Goal: Information Seeking & Learning: Learn about a topic

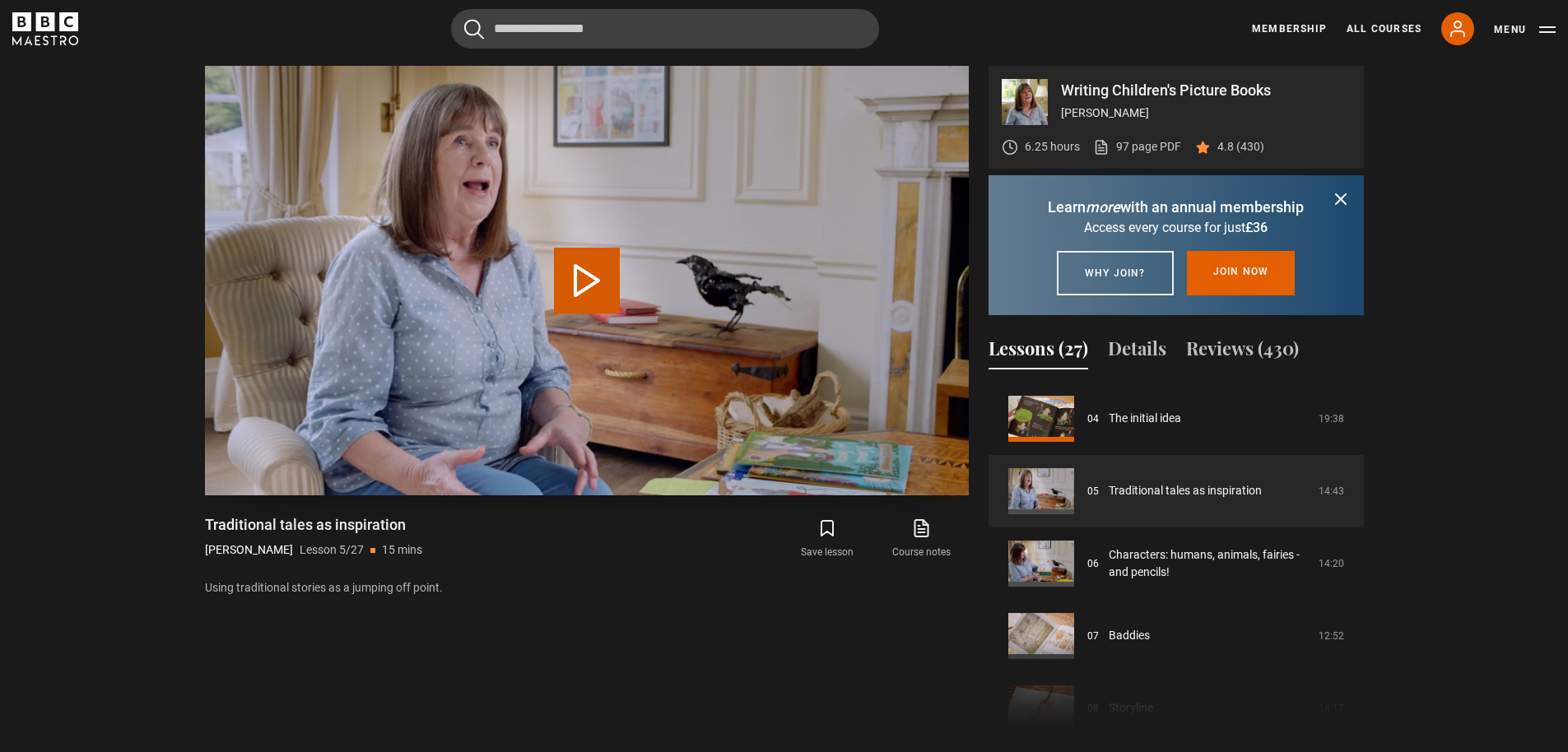
click at [586, 267] on button "Play Lesson Traditional tales as inspiration" at bounding box center [587, 281] width 66 height 66
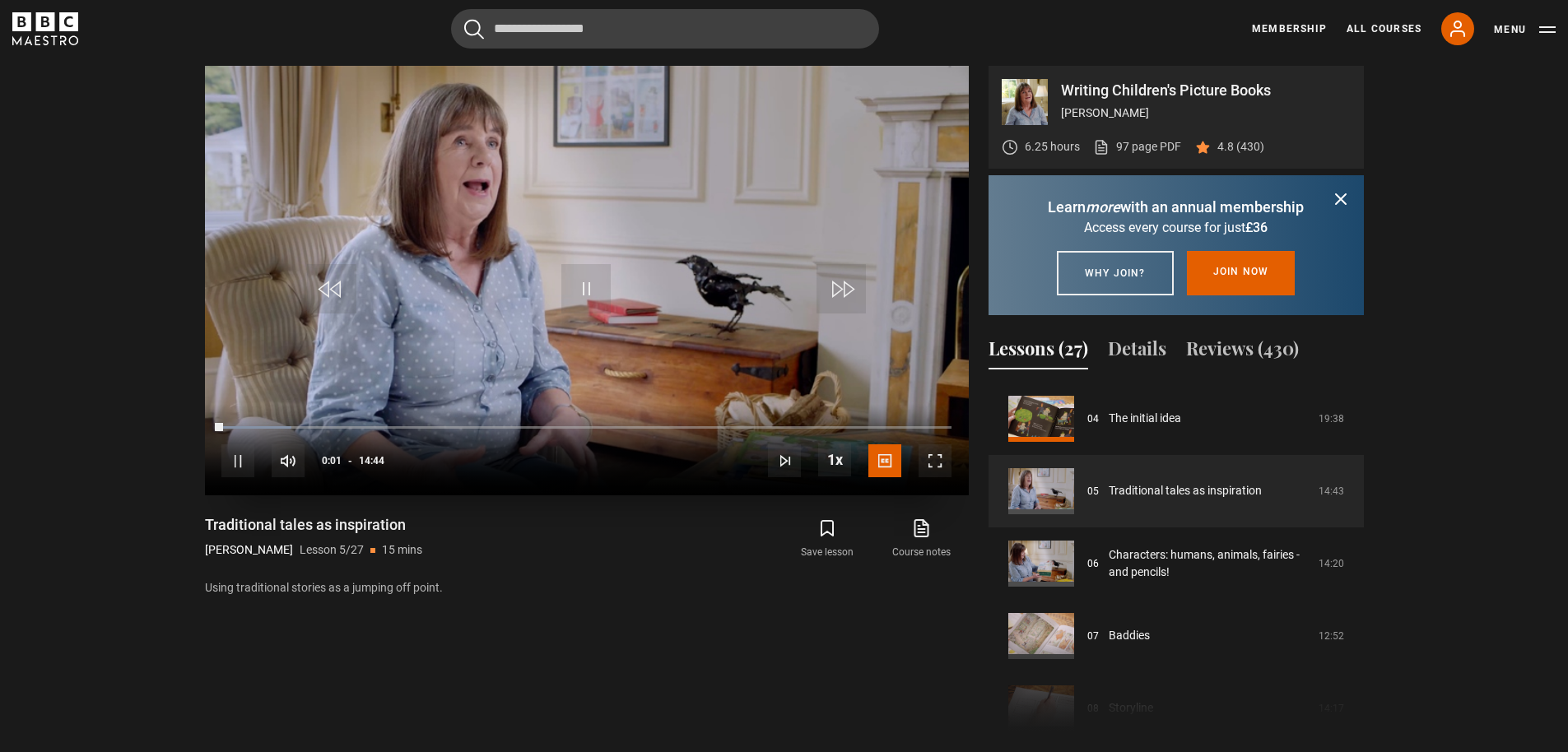
click at [538, 240] on video "Video Player" at bounding box center [586, 281] width 764 height 430
click at [583, 281] on span "Video Player" at bounding box center [586, 289] width 50 height 50
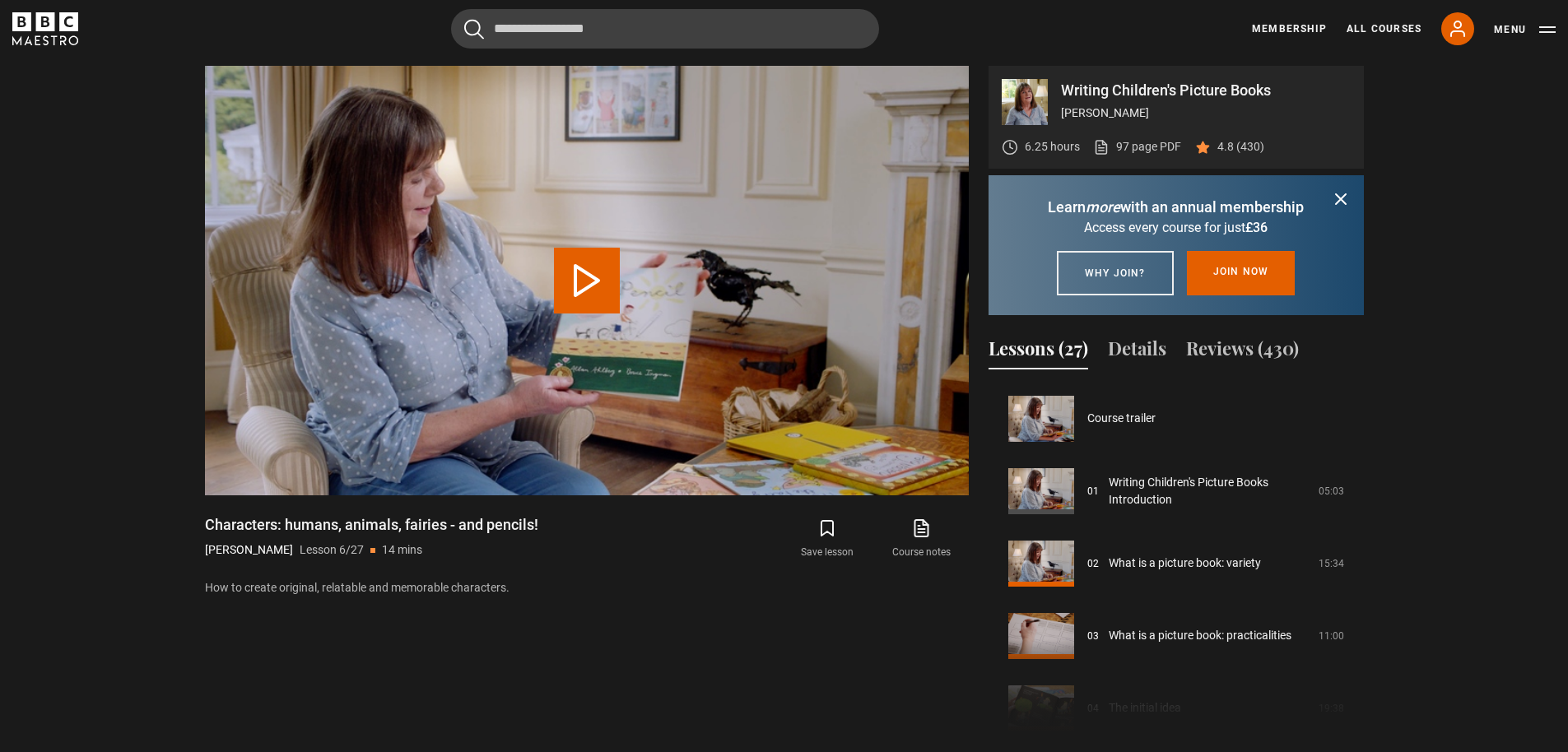
scroll to position [362, 0]
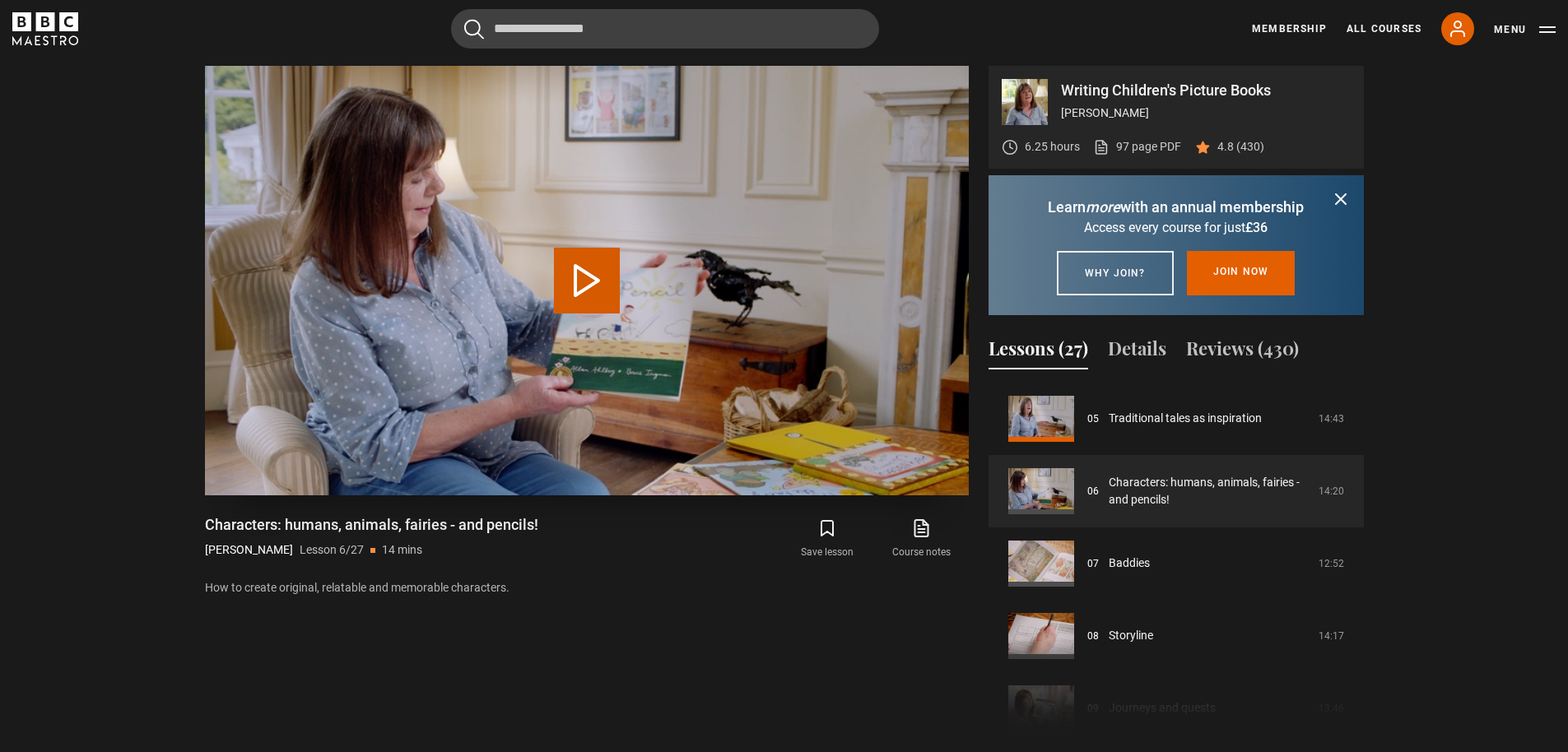
click at [600, 272] on button "Play Lesson Characters: humans, animals, fairies - and pencils!" at bounding box center [587, 281] width 66 height 66
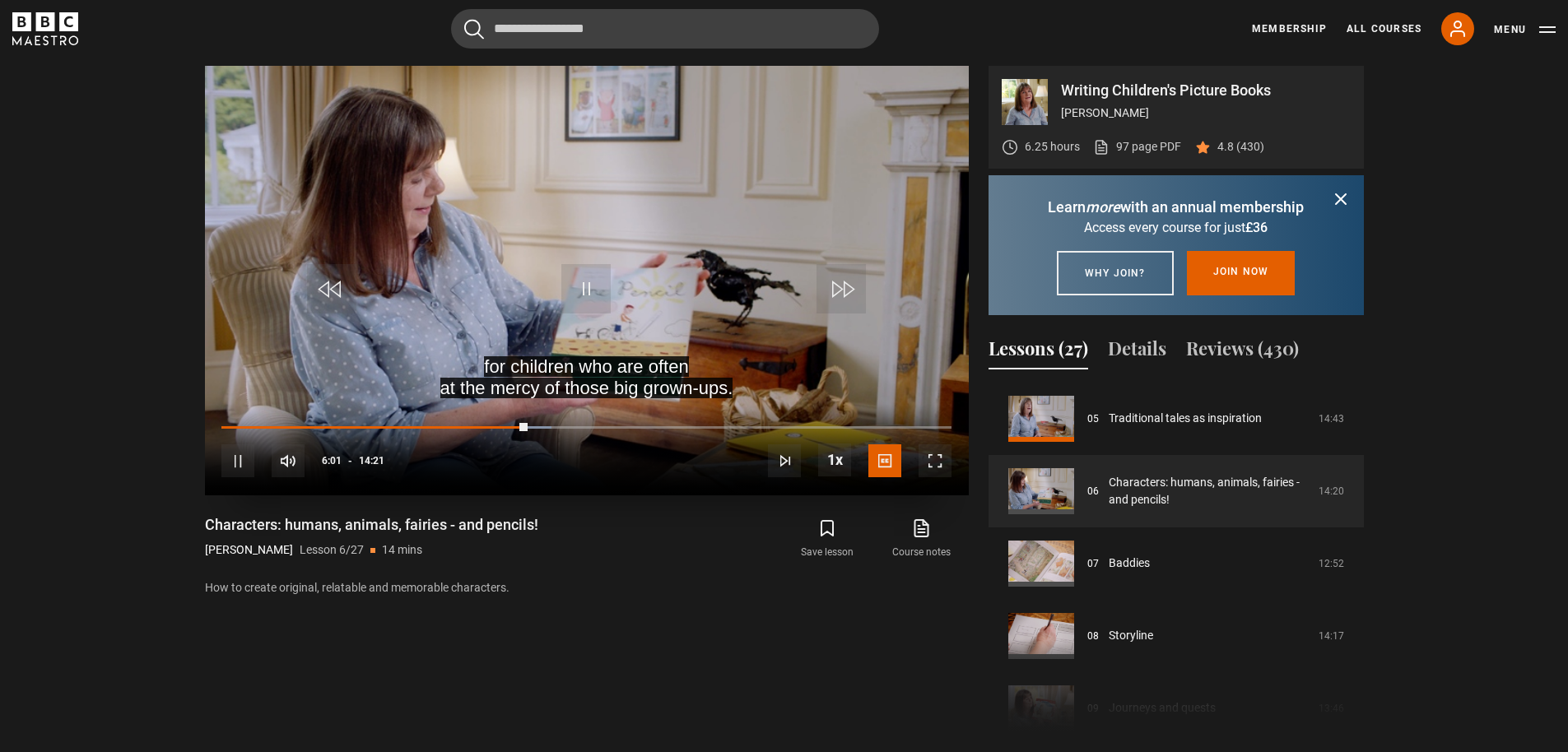
click at [511, 424] on div "10s Skip Back 10 seconds Pause 10s Skip Forward 10 seconds Loaded : 45.24% 05:5…" at bounding box center [586, 450] width 764 height 92
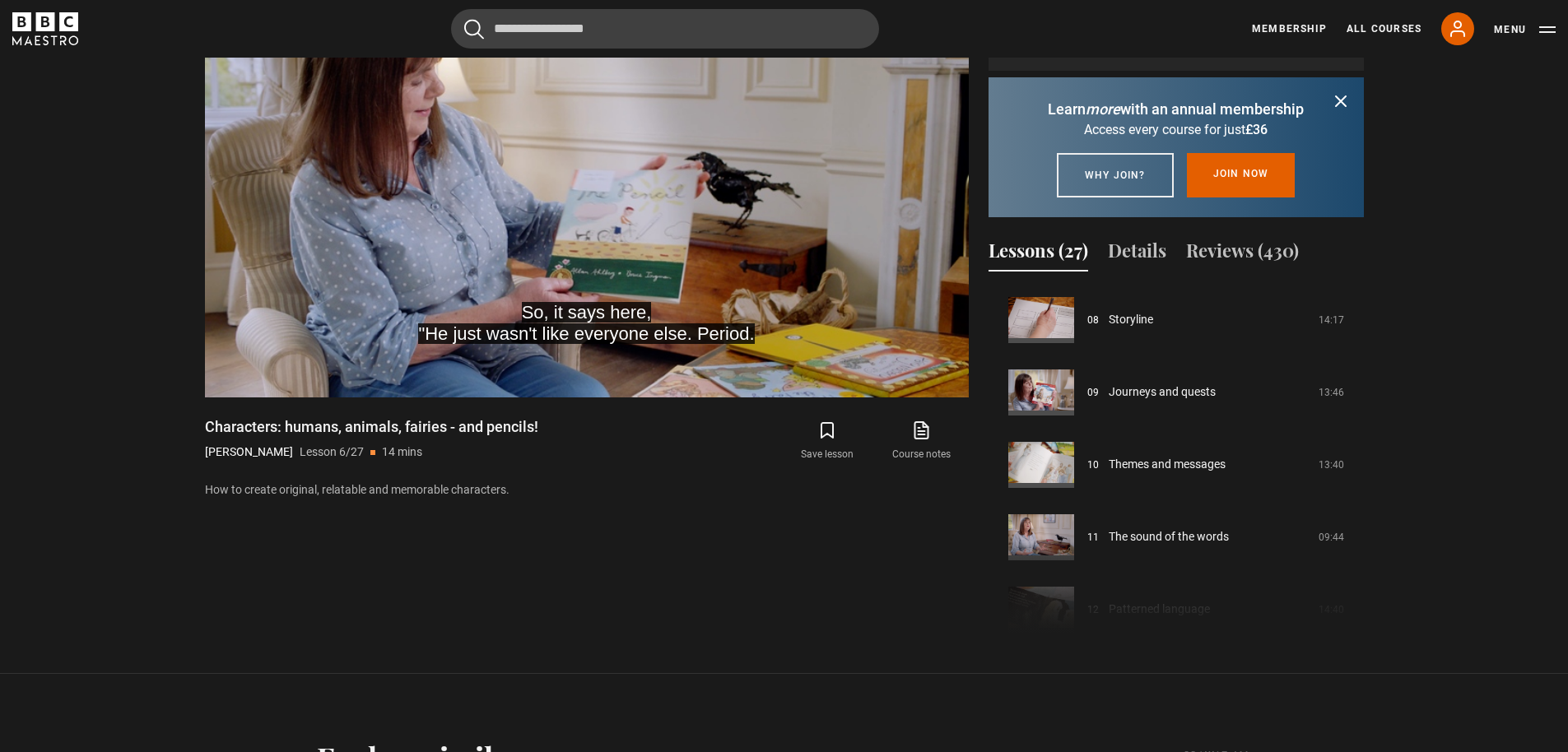
scroll to position [729, 0]
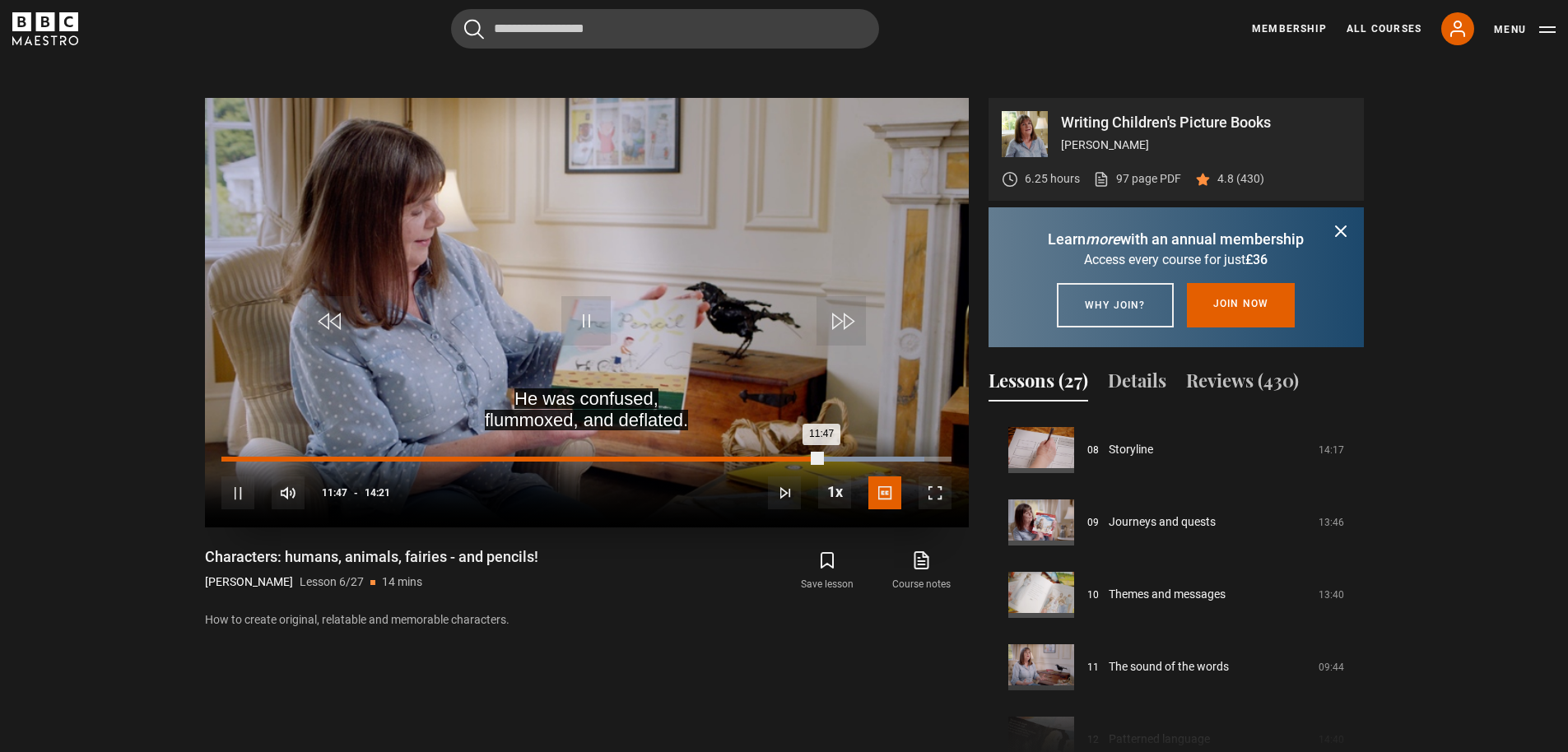
click at [228, 458] on div "Loaded : 96.36% 00:06 11:47" at bounding box center [586, 458] width 729 height 5
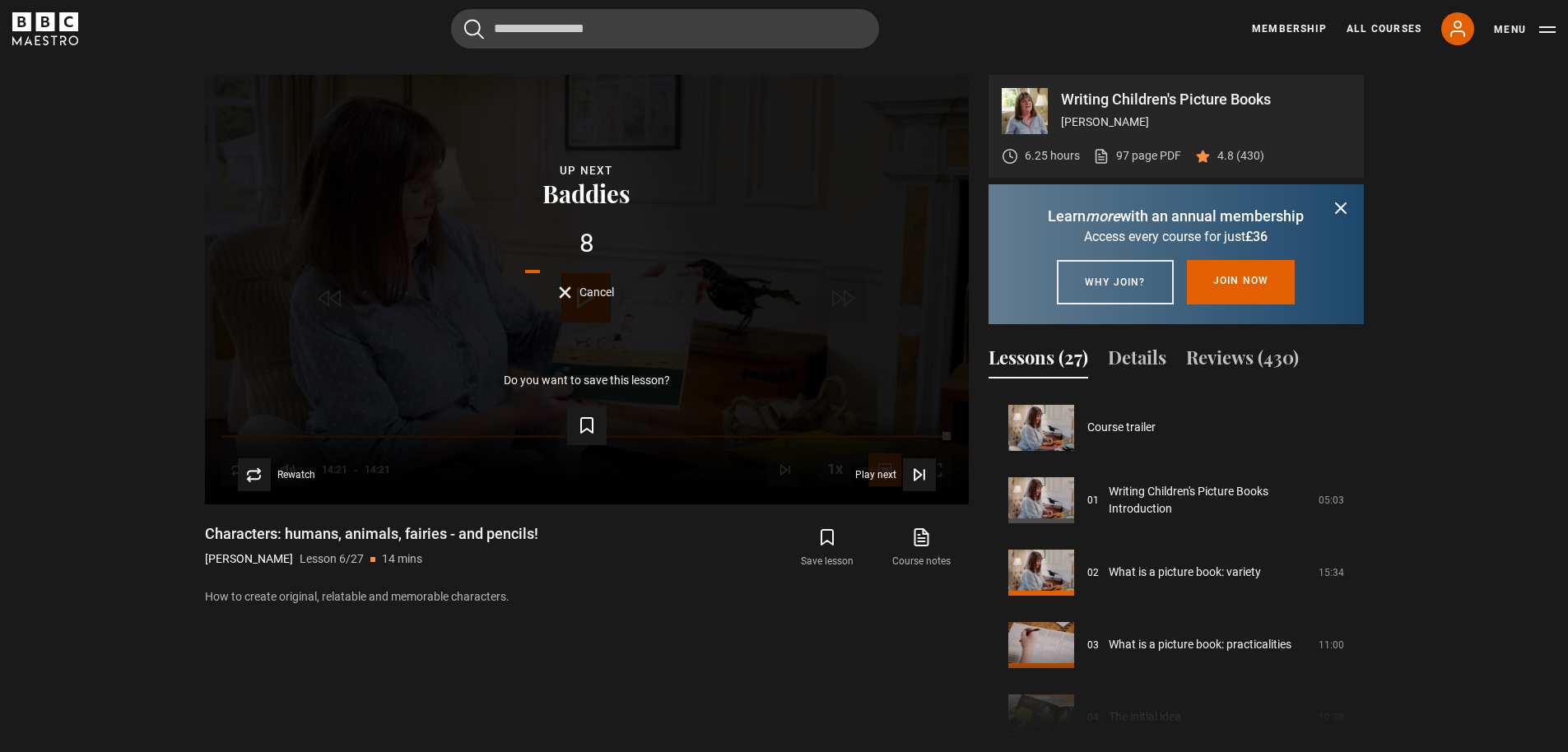
scroll to position [726, 0]
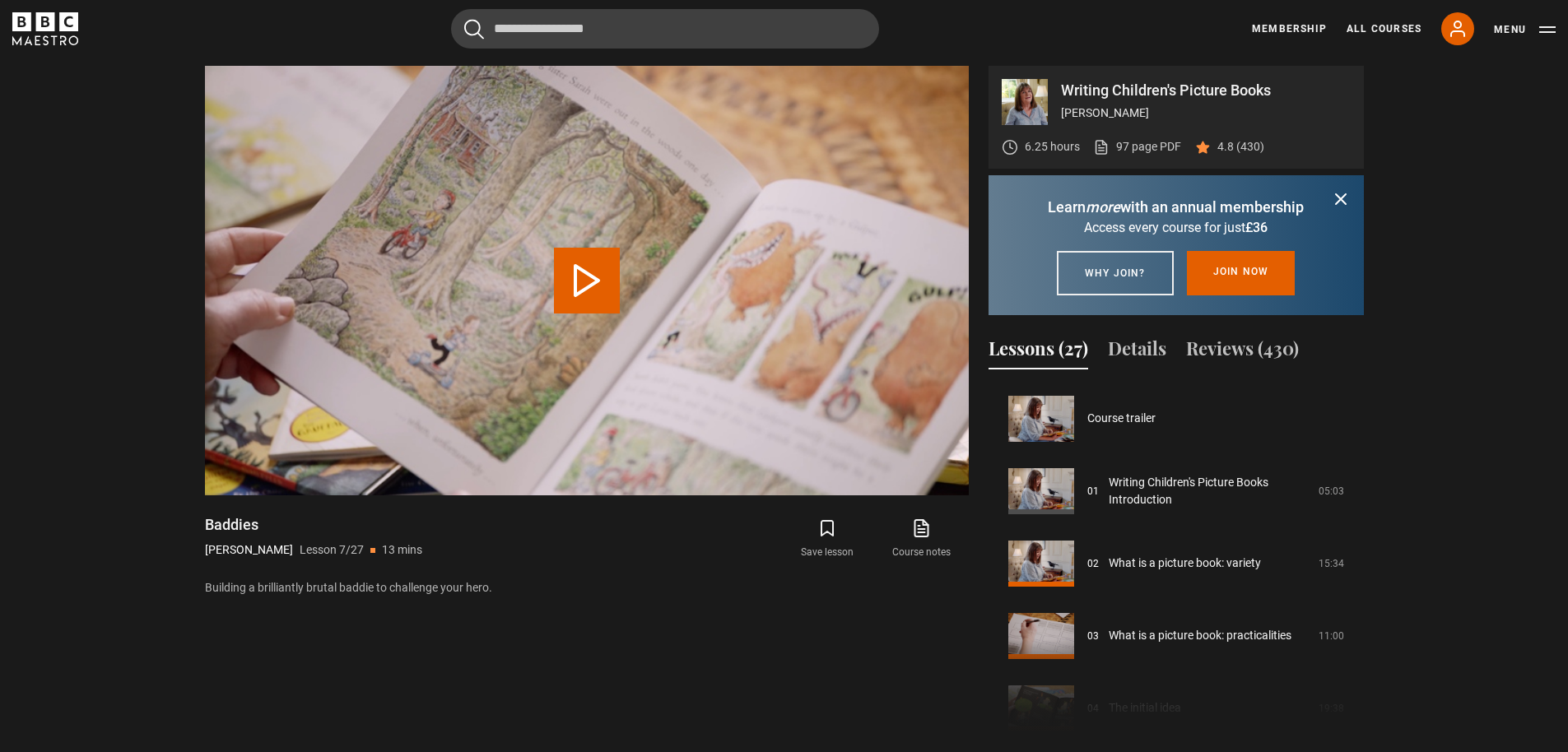
scroll to position [435, 0]
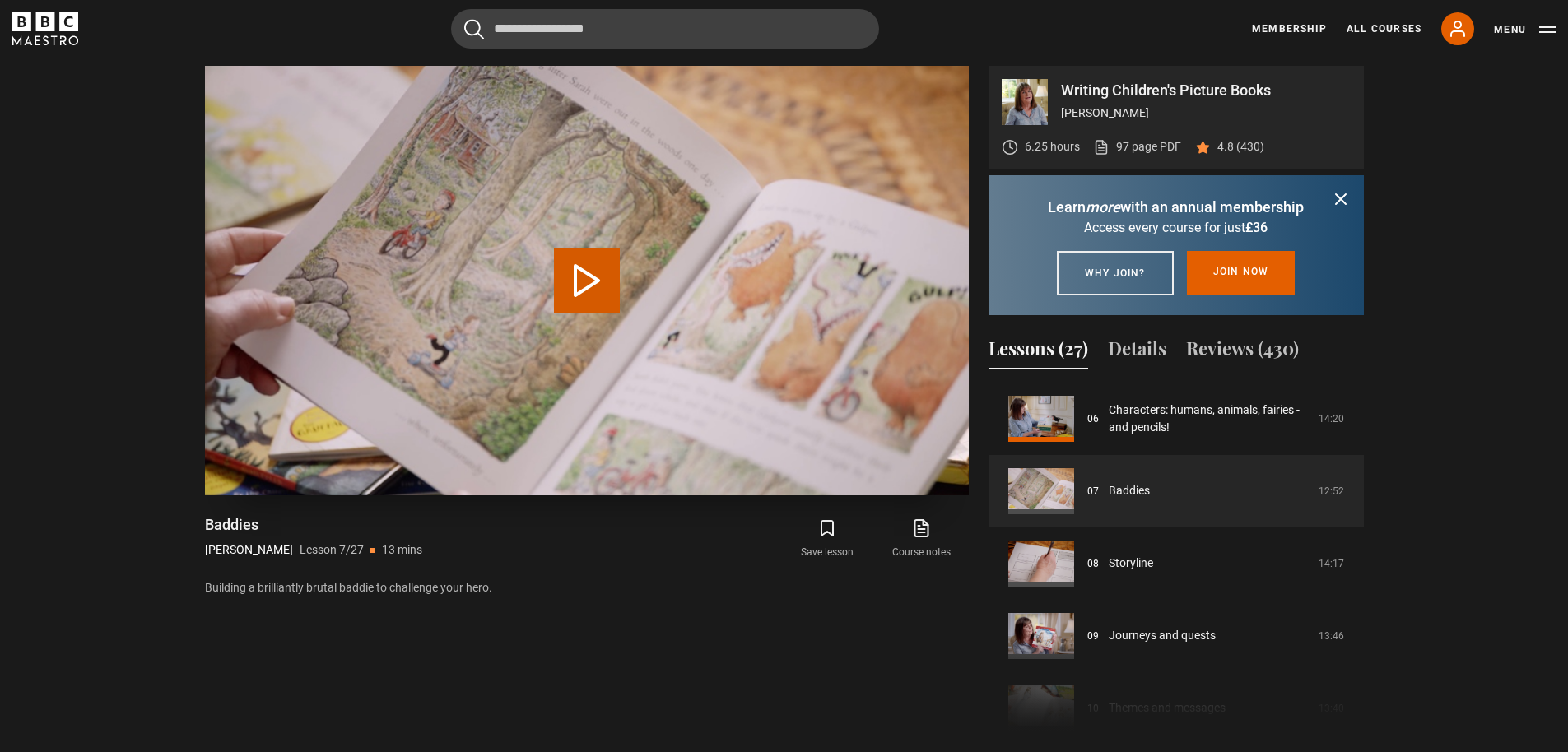
click at [560, 280] on button "Play Lesson Baddies" at bounding box center [587, 281] width 66 height 66
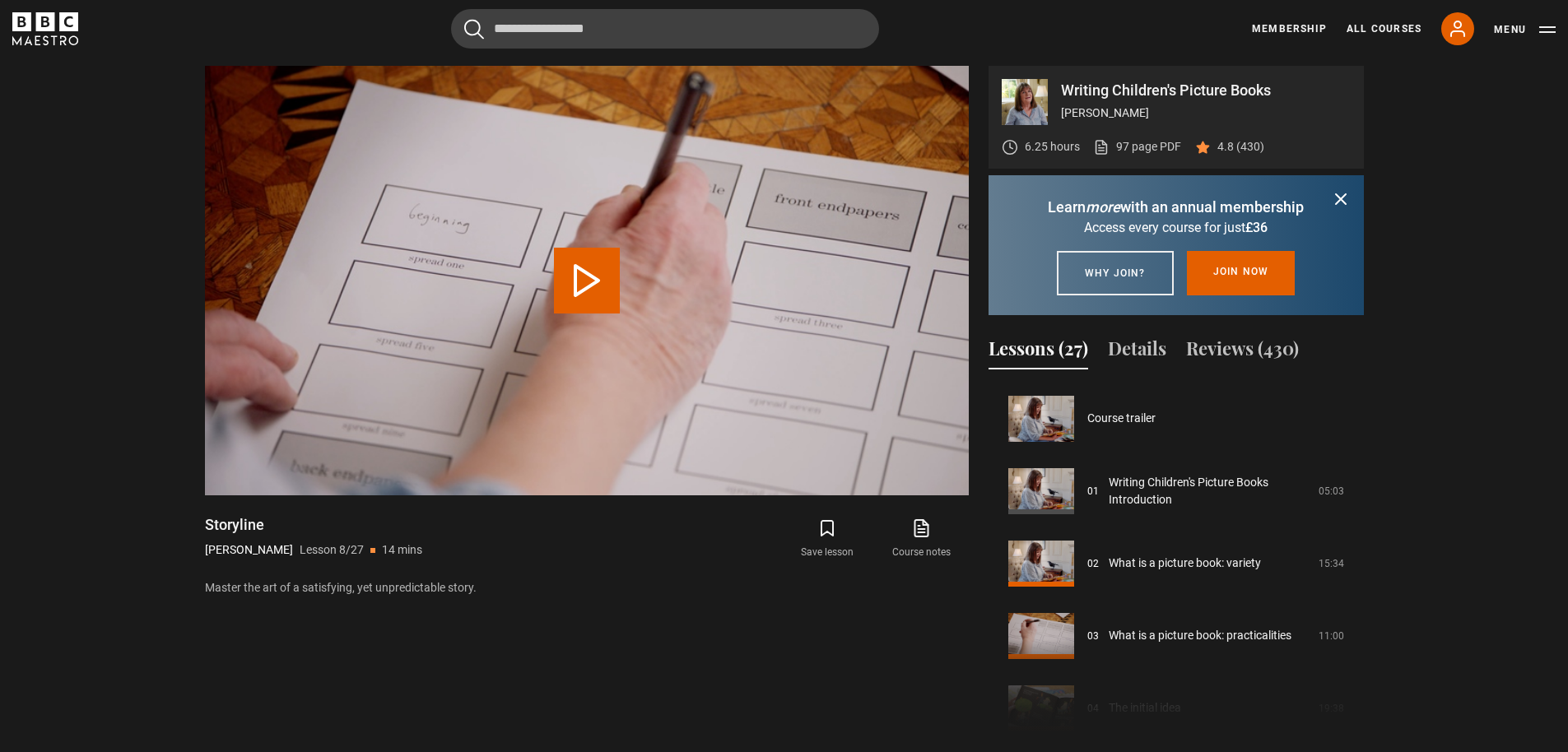
scroll to position [507, 0]
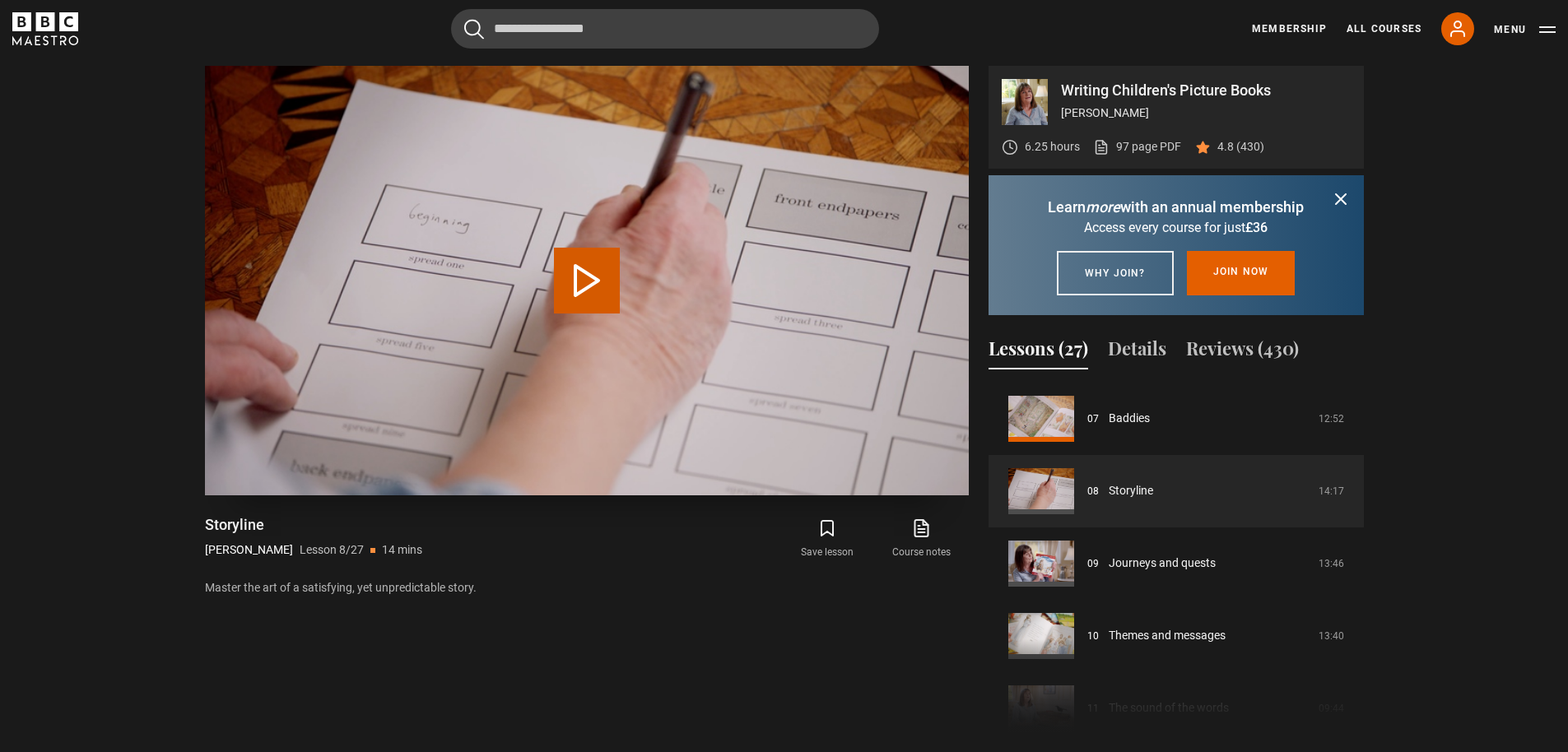
click at [580, 283] on button "Play Lesson Storyline" at bounding box center [587, 281] width 66 height 66
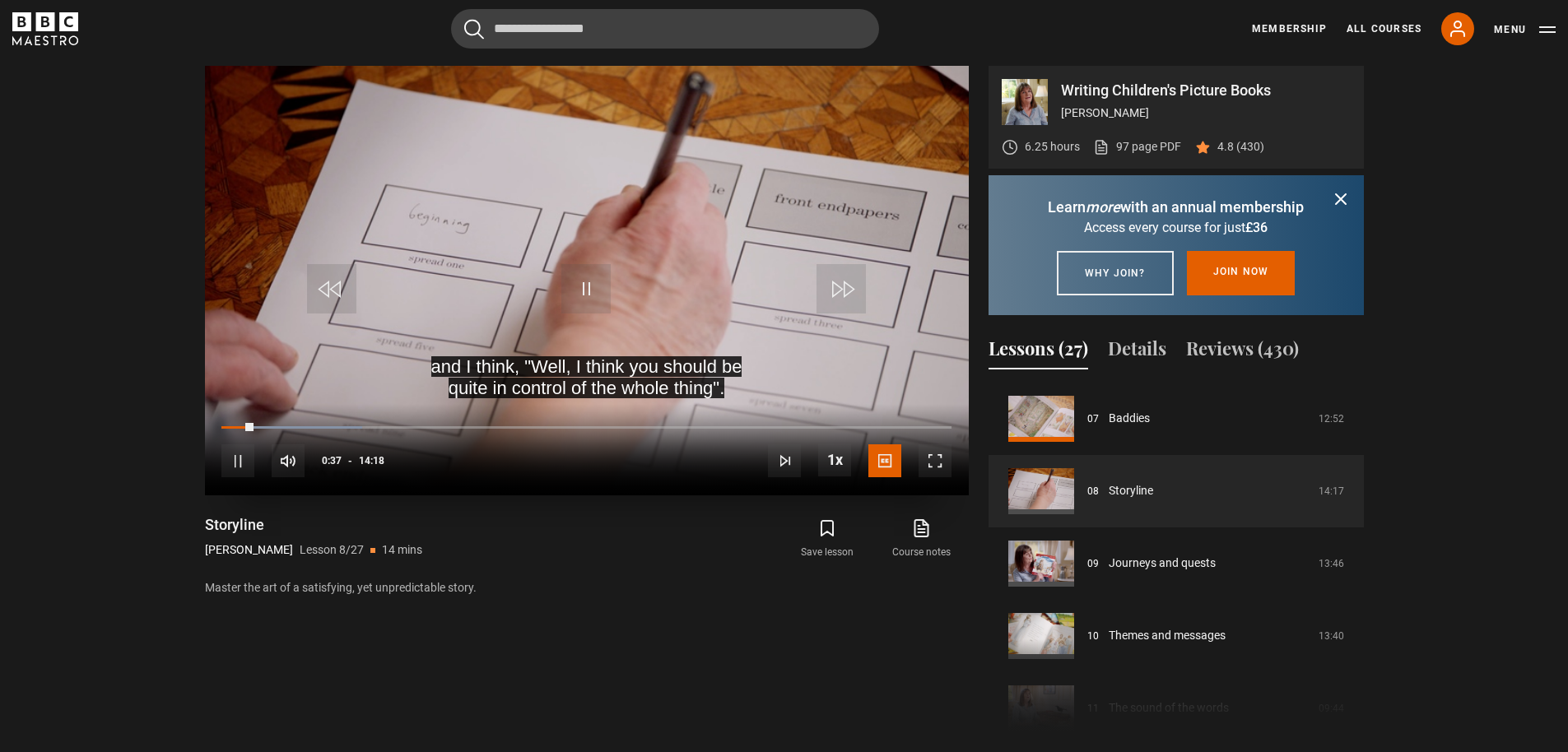
click at [932, 449] on span "Video Player" at bounding box center [935, 461] width 33 height 33
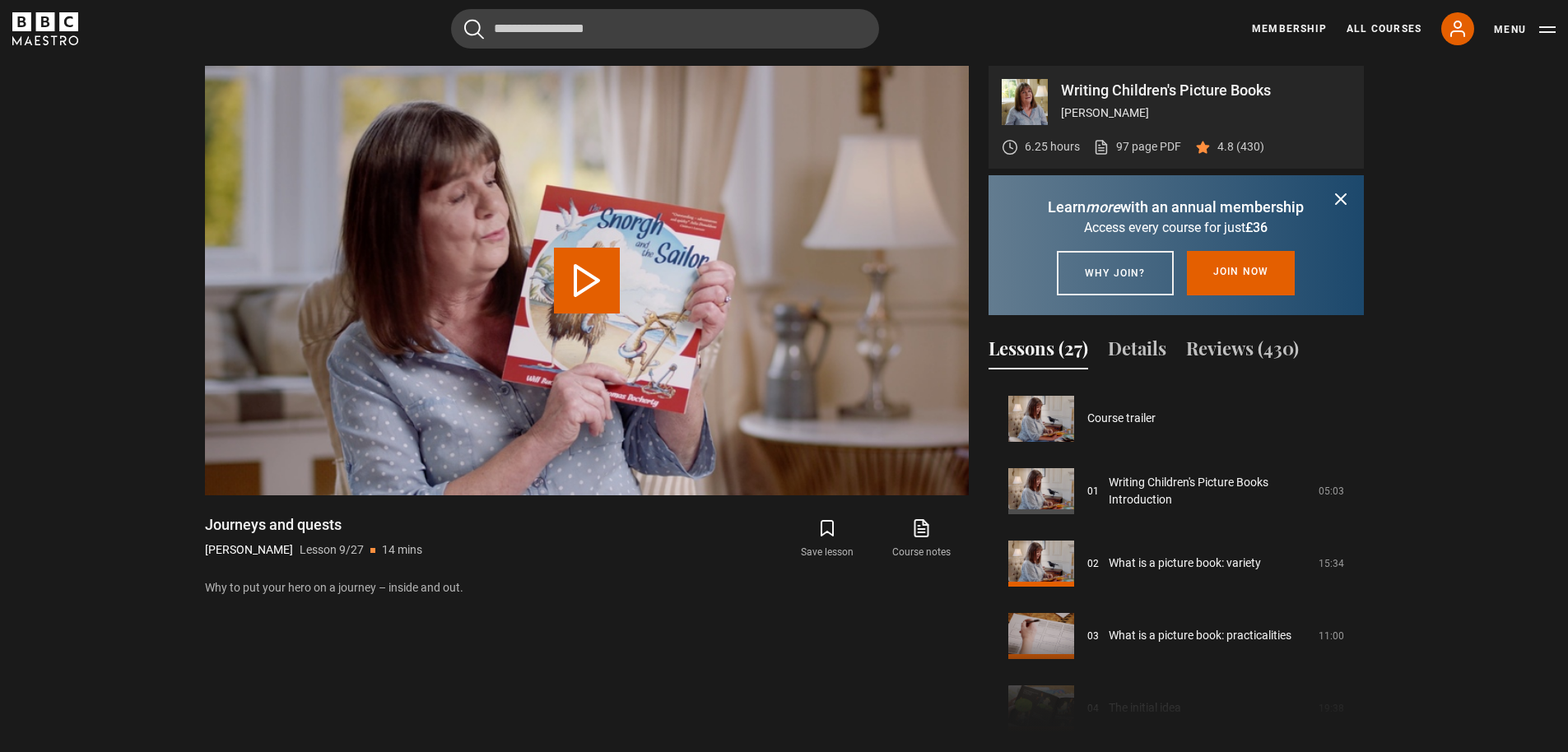
scroll to position [579, 0]
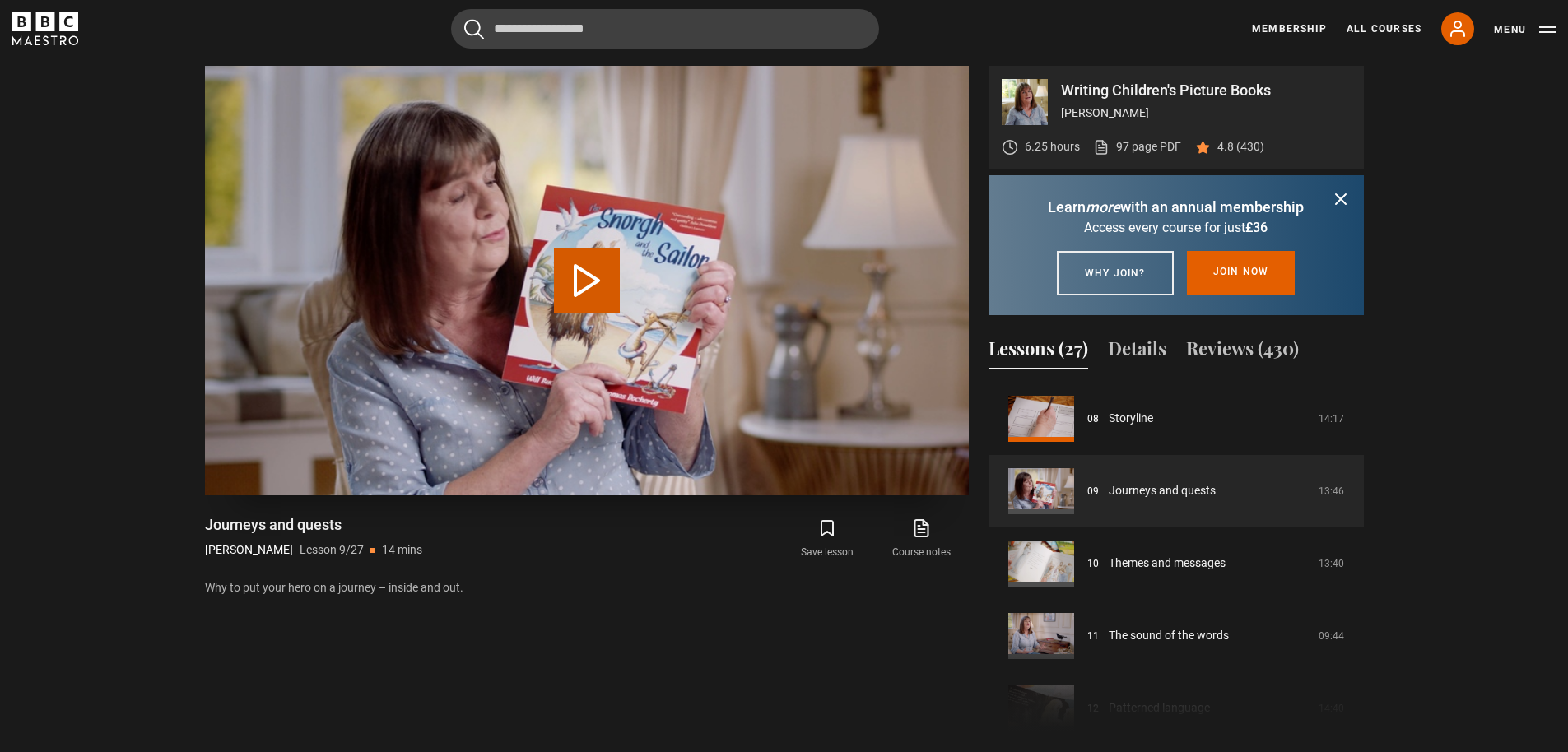
click at [580, 283] on button "Play Lesson Journeys and quests" at bounding box center [587, 281] width 66 height 66
